Goal: Task Accomplishment & Management: Manage account settings

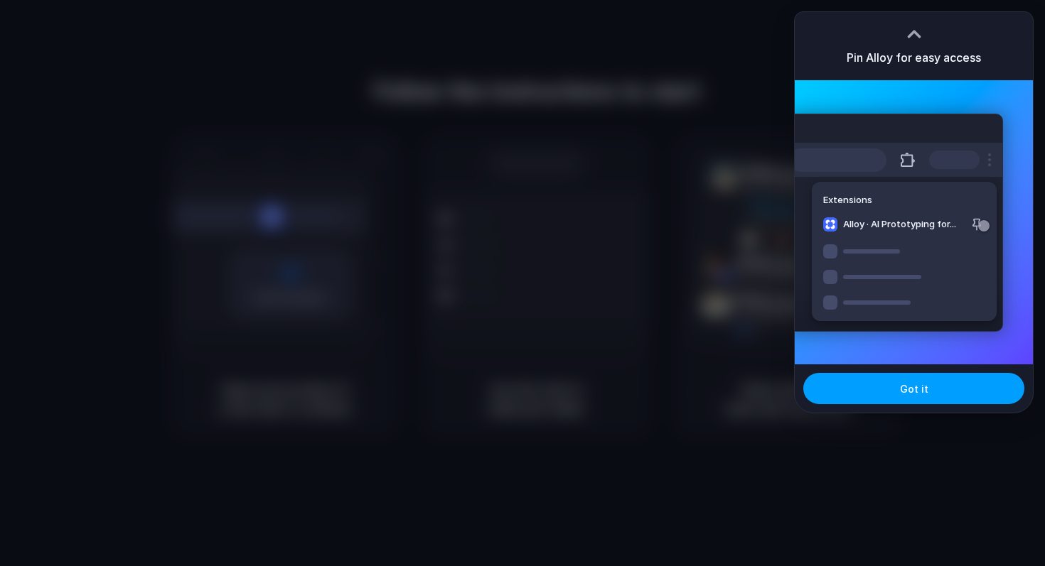
click at [924, 392] on span "Got it" at bounding box center [914, 389] width 28 height 15
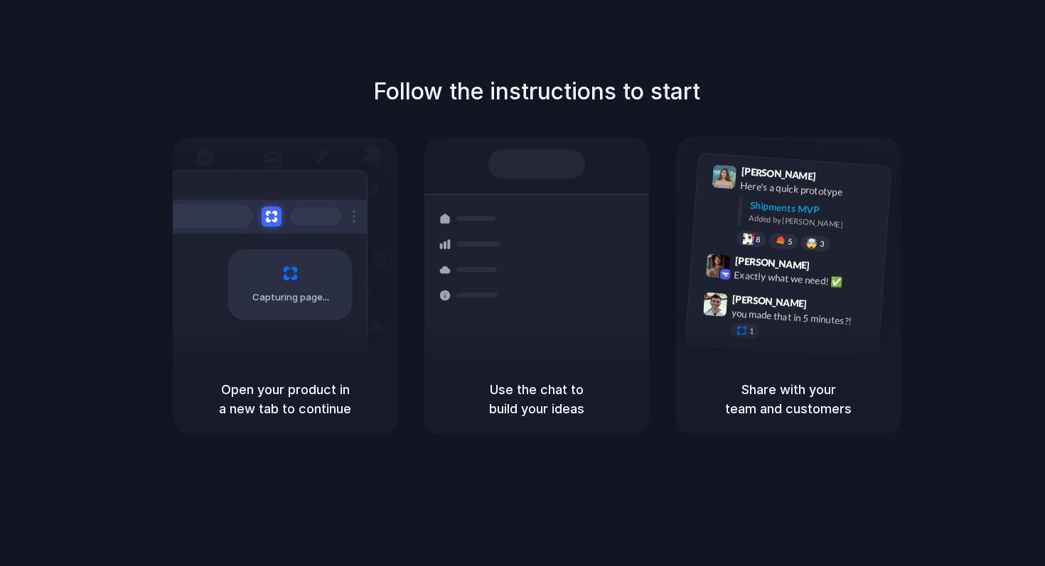
click at [552, 41] on div "Follow the instructions to start Capturing page Open your product in a new tab …" at bounding box center [536, 297] width 1073 height 595
click at [357, 269] on div "Capturing page" at bounding box center [260, 280] width 215 height 218
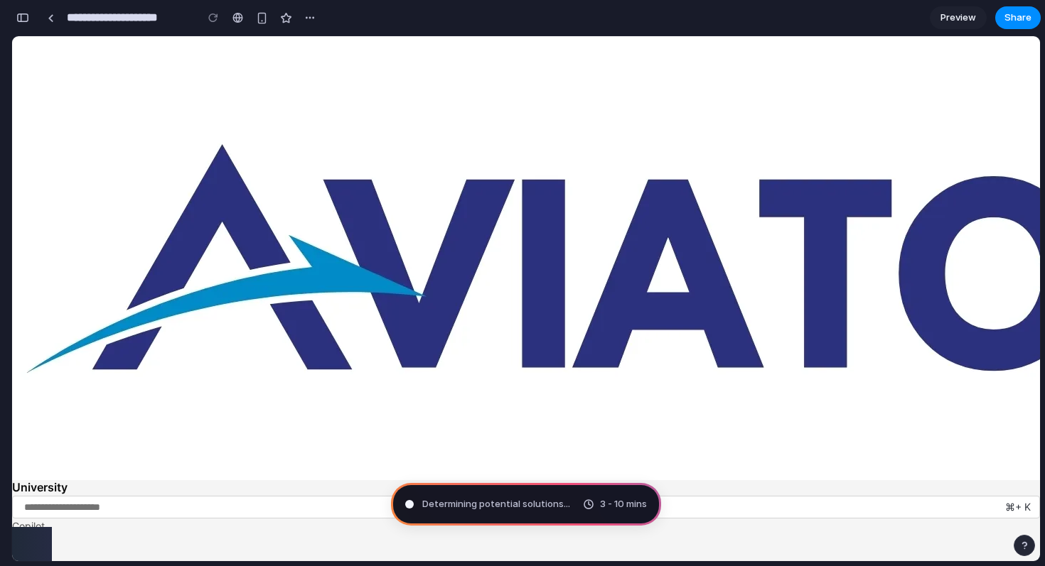
click at [493, 507] on span "Determining potential solutions ..." at bounding box center [496, 505] width 148 height 14
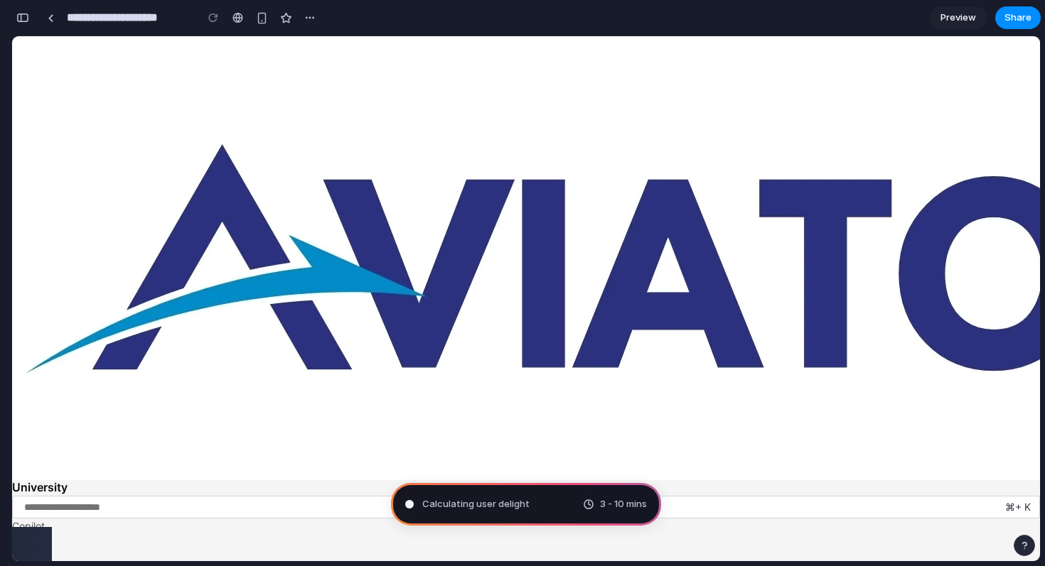
click at [32, 527] on div at bounding box center [32, 527] width 40 height 0
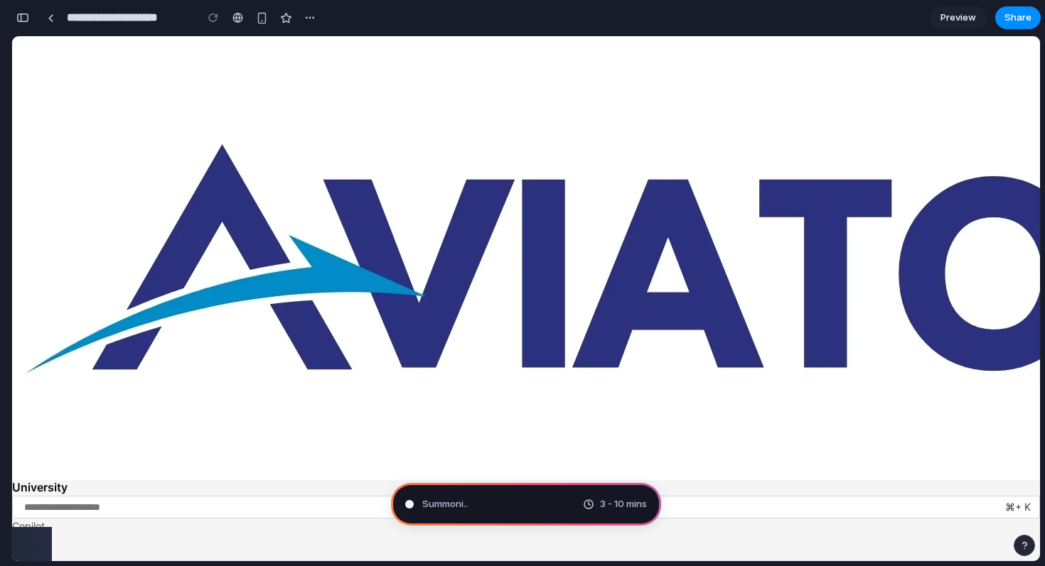
type input "**********"
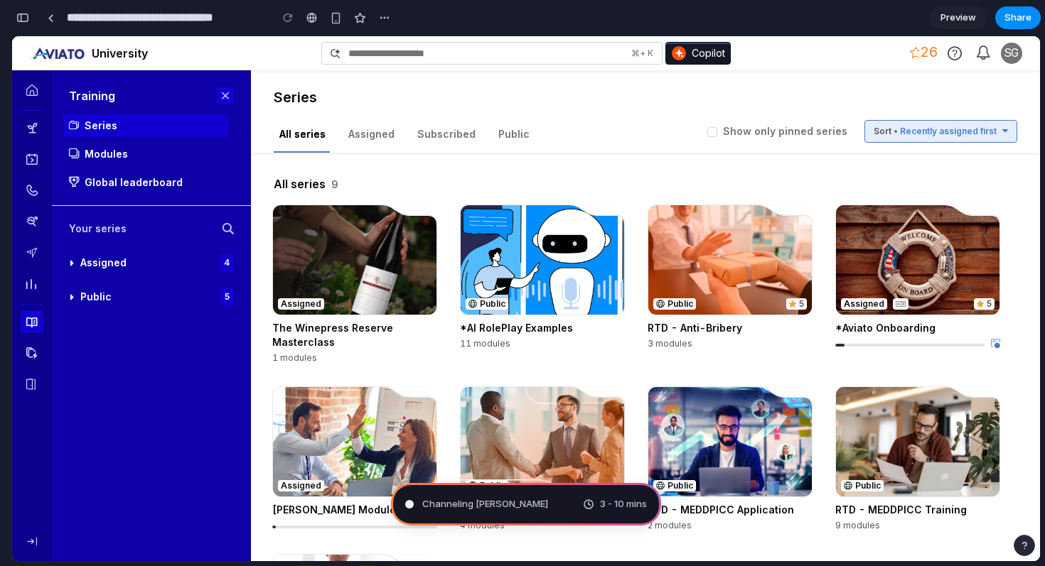
scroll to position [472, 0]
click at [603, 505] on span "3 - 10 mins" at bounding box center [623, 505] width 47 height 14
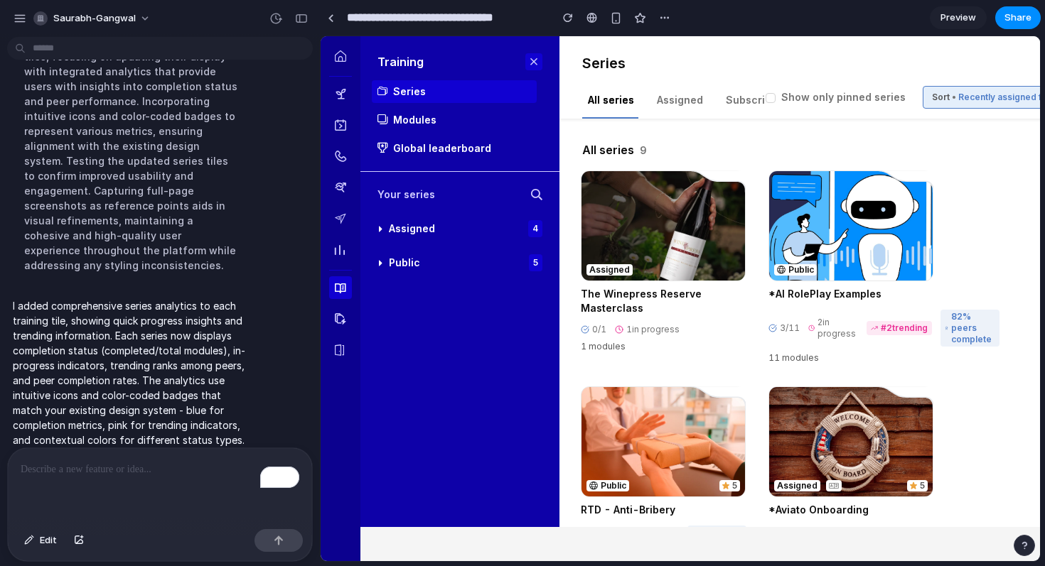
scroll to position [0, 0]
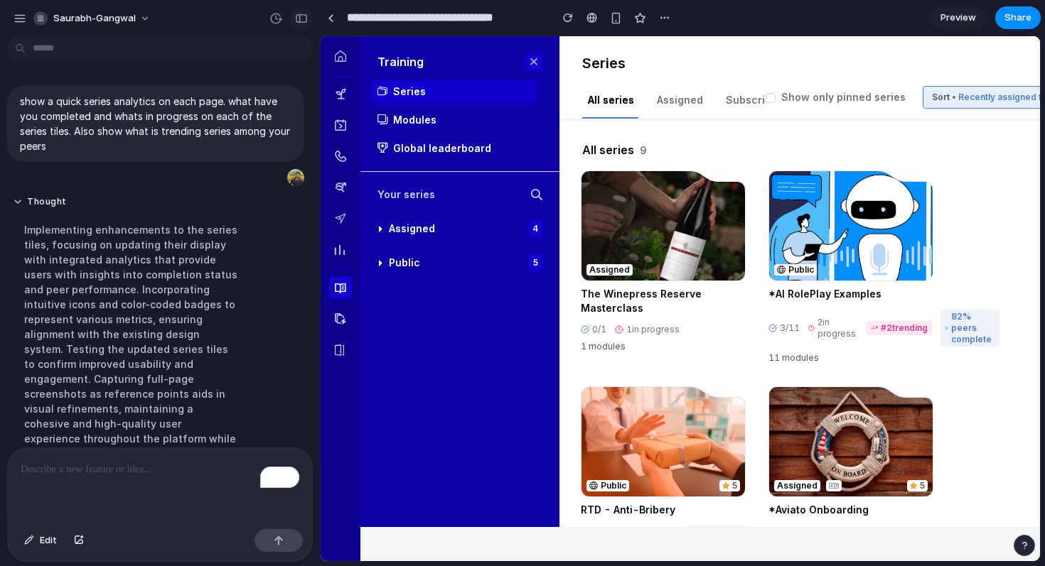
click at [301, 17] on div "button" at bounding box center [301, 19] width 13 height 10
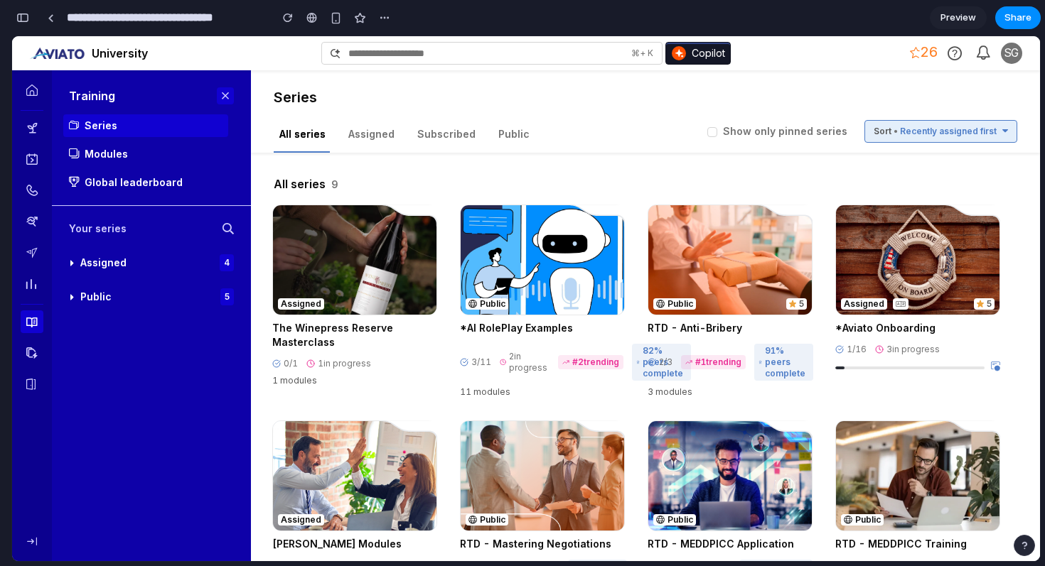
click at [632, 359] on div "82 % peers complete" at bounding box center [661, 362] width 59 height 37
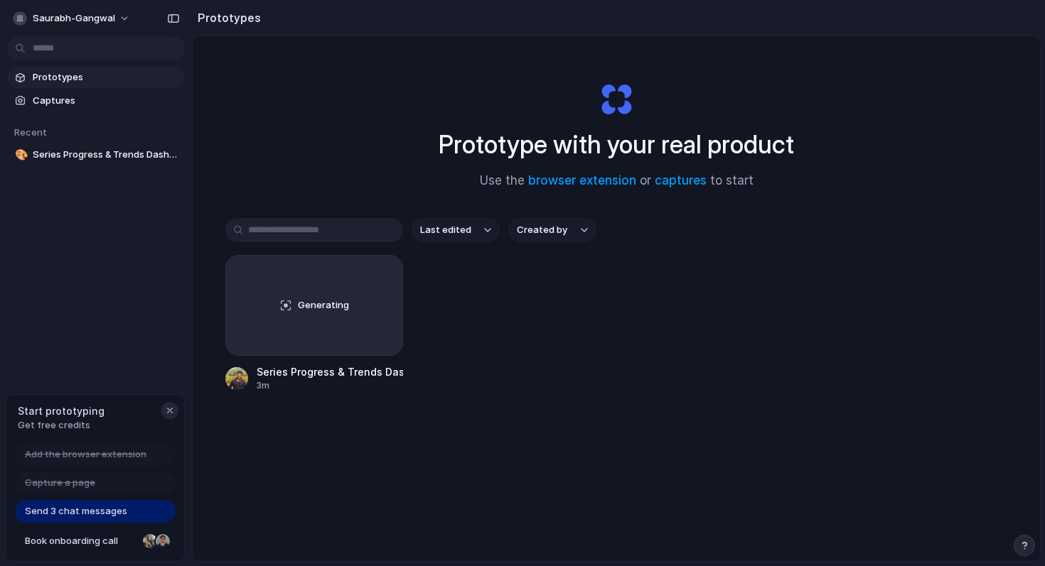
click at [168, 412] on div "button" at bounding box center [169, 410] width 11 height 11
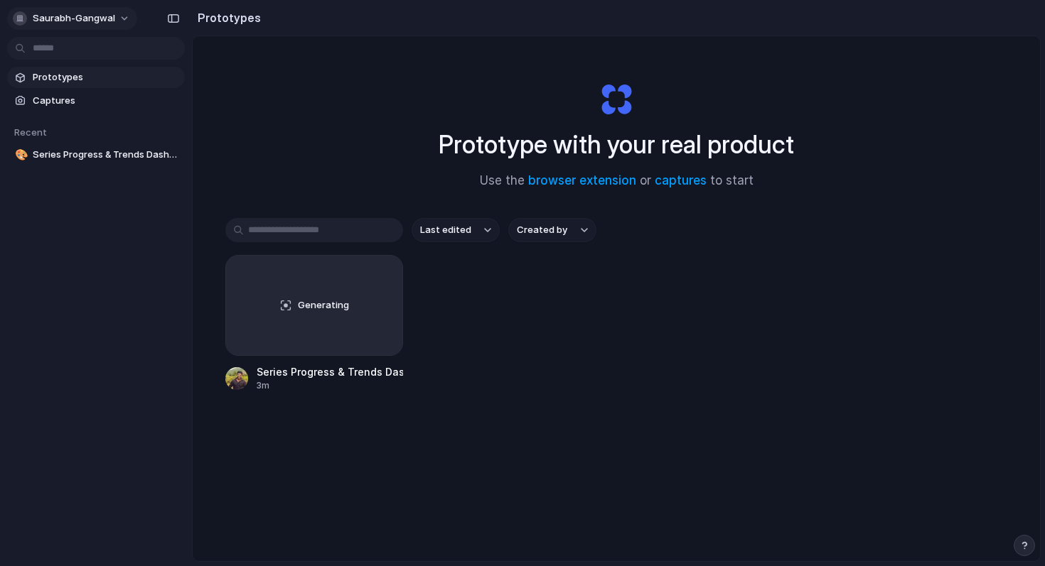
click at [95, 25] on button "saurabh-gangwal" at bounding box center [72, 18] width 130 height 23
click at [81, 45] on li "Settings" at bounding box center [69, 50] width 118 height 23
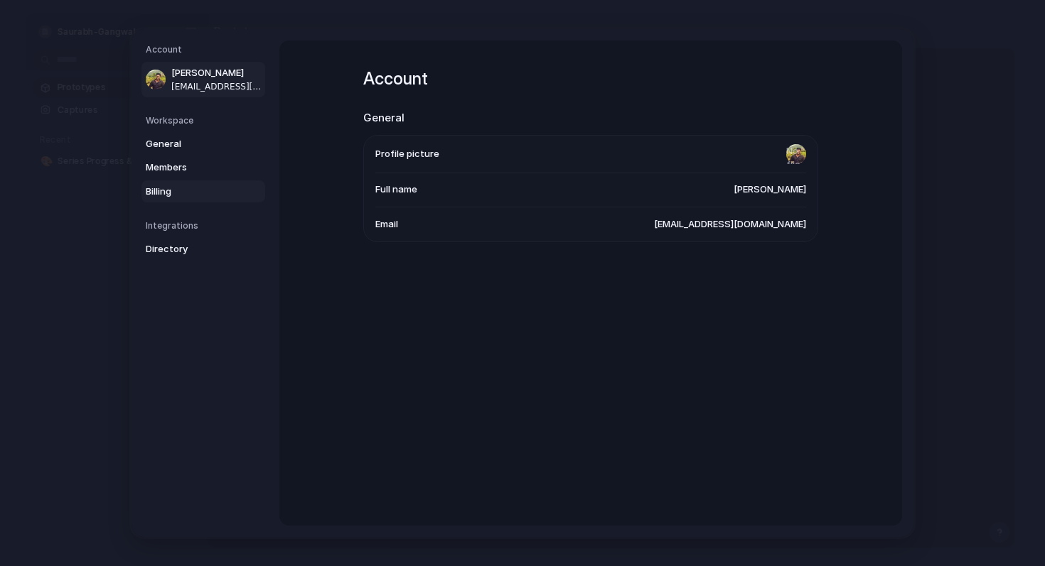
click at [166, 193] on span "Billing" at bounding box center [191, 192] width 91 height 14
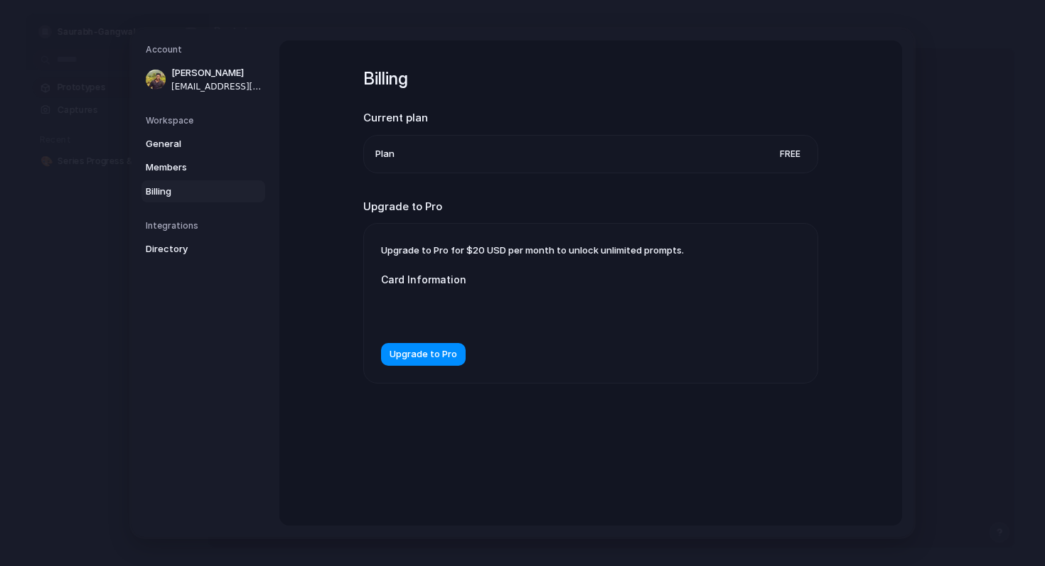
click at [570, 149] on li "Plan Free" at bounding box center [590, 154] width 431 height 37
click at [414, 364] on button "Upgrade to Pro" at bounding box center [423, 354] width 85 height 23
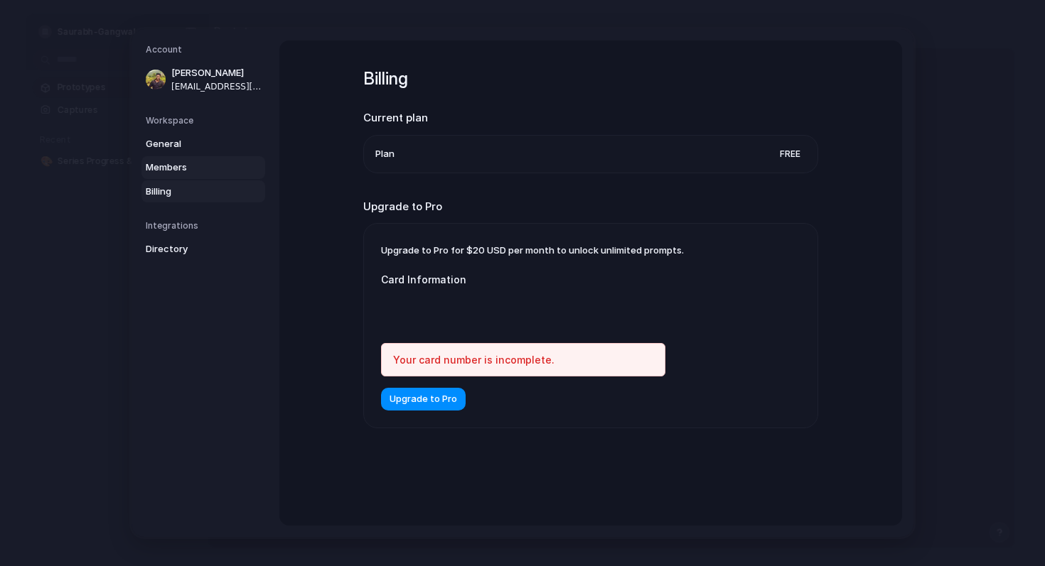
click at [185, 166] on span "Members" at bounding box center [191, 168] width 91 height 14
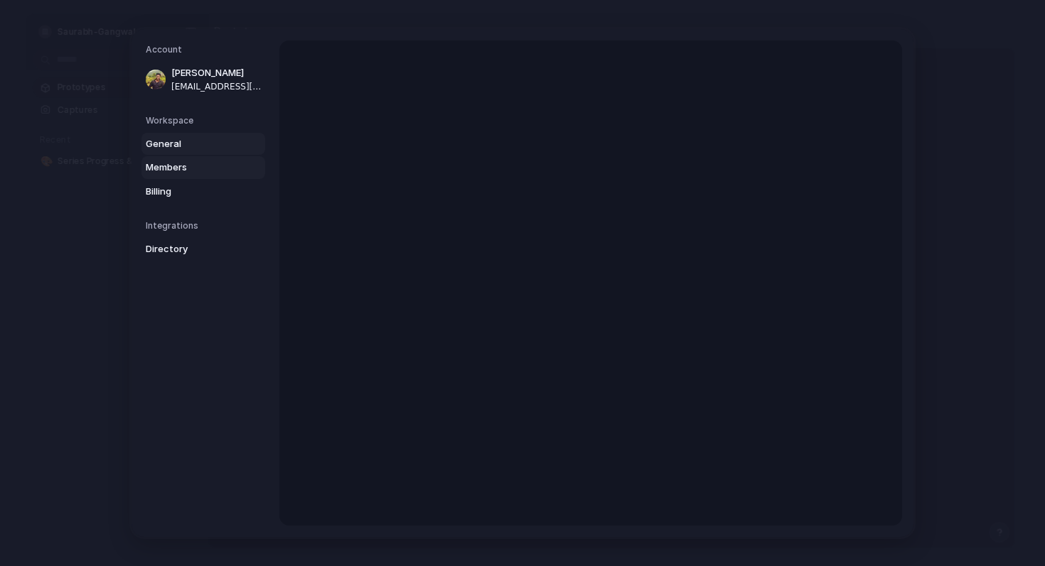
click at [185, 142] on span "General" at bounding box center [191, 144] width 91 height 14
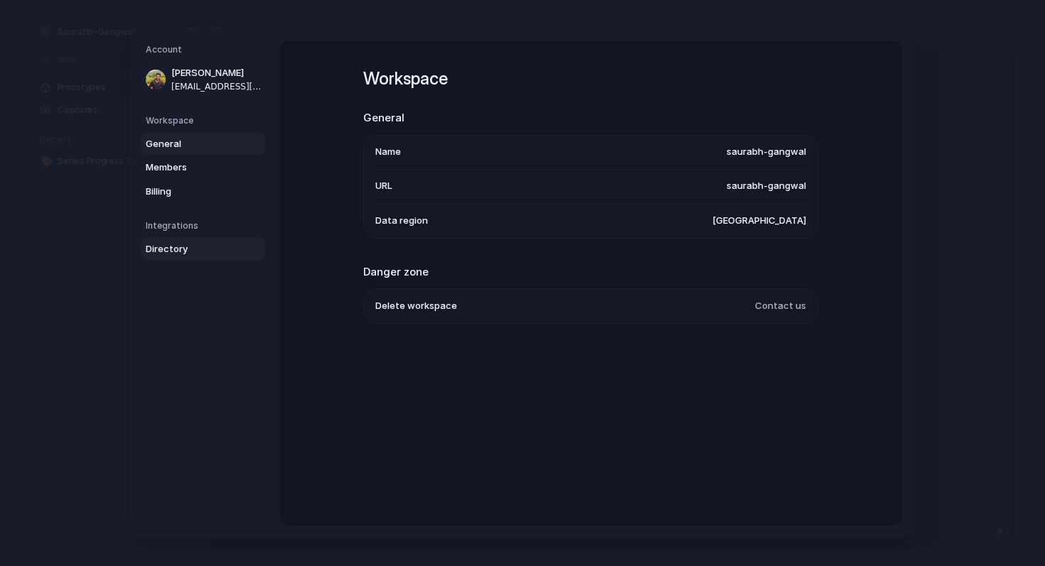
click at [166, 245] on span "Directory" at bounding box center [191, 249] width 91 height 14
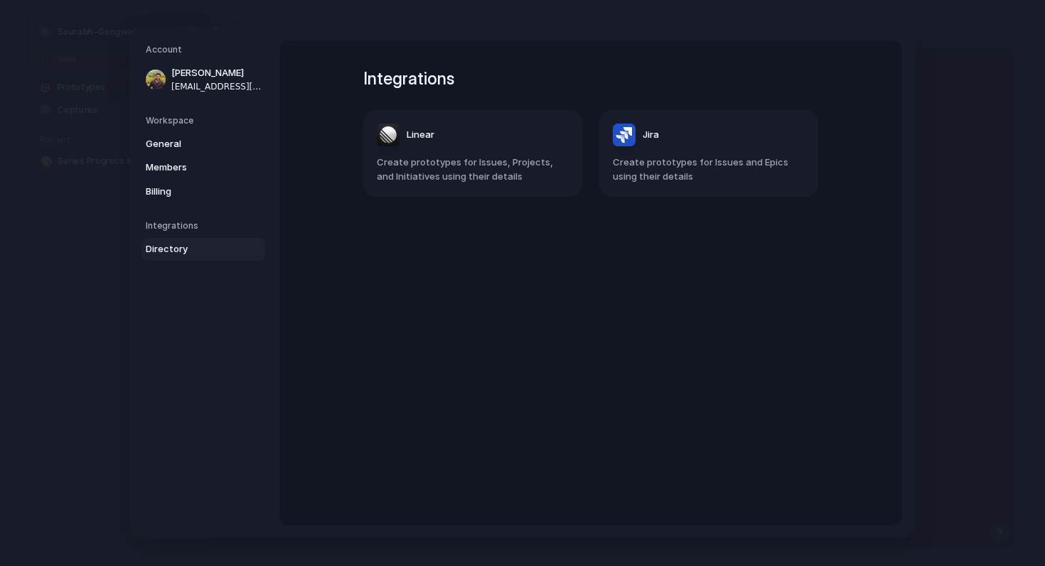
click at [714, 144] on header "Jira" at bounding box center [709, 135] width 192 height 23
